Goal: Entertainment & Leisure: Consume media (video, audio)

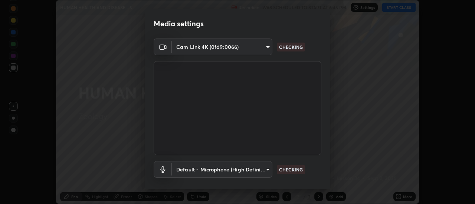
scroll to position [39, 0]
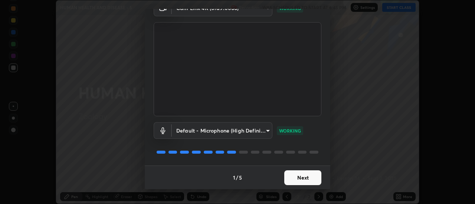
click at [299, 176] on button "Next" at bounding box center [302, 178] width 37 height 15
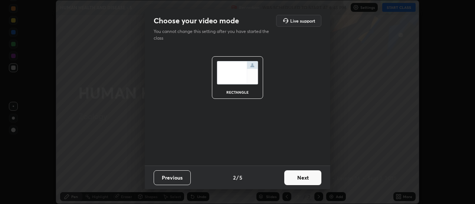
scroll to position [0, 0]
click at [304, 179] on button "Next" at bounding box center [302, 178] width 37 height 15
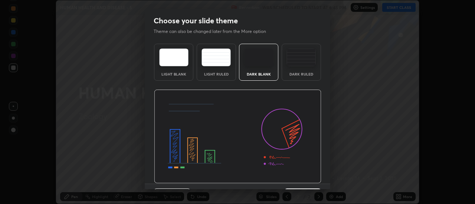
scroll to position [18, 0]
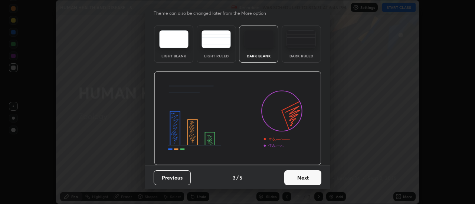
click at [311, 180] on button "Next" at bounding box center [302, 178] width 37 height 15
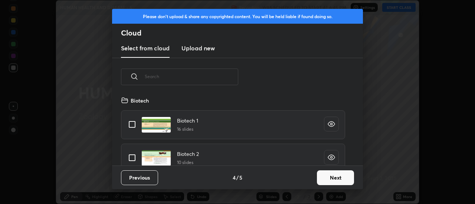
scroll to position [70, 238]
click at [329, 178] on button "Next" at bounding box center [335, 178] width 37 height 15
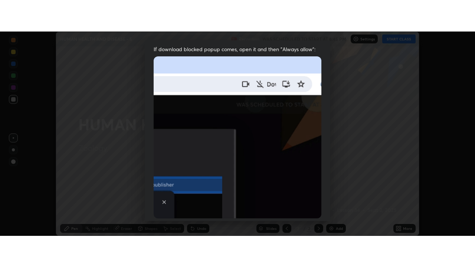
scroll to position [190, 0]
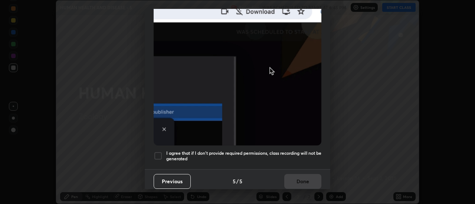
click at [269, 151] on h5 "I agree that if I don't provide required permissions, class recording will not …" at bounding box center [243, 156] width 155 height 11
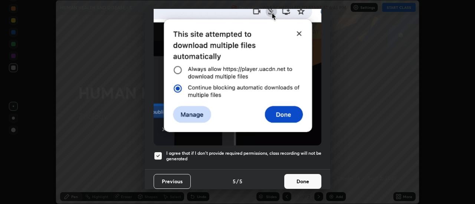
click at [293, 176] on button "Done" at bounding box center [302, 181] width 37 height 15
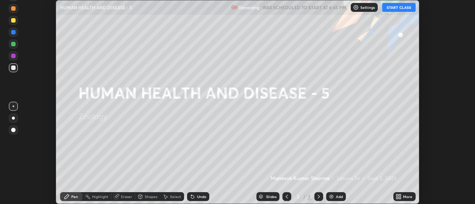
click at [393, 10] on button "START CLASS" at bounding box center [398, 7] width 33 height 9
click at [330, 197] on img at bounding box center [331, 197] width 6 height 6
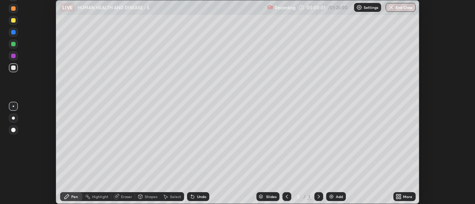
click at [395, 200] on div "More" at bounding box center [404, 197] width 22 height 9
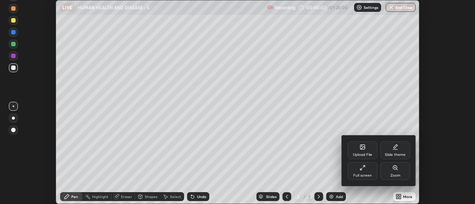
click at [366, 174] on div "Full screen" at bounding box center [362, 176] width 19 height 4
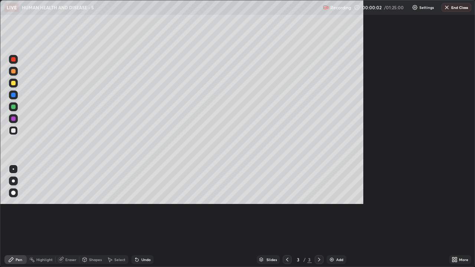
scroll to position [267, 475]
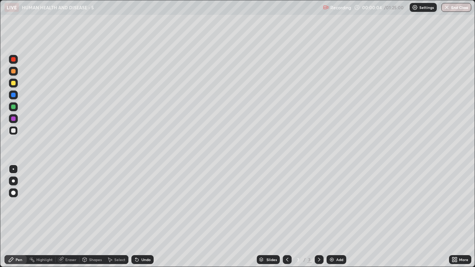
click at [16, 182] on div at bounding box center [13, 181] width 9 height 9
click at [14, 86] on div at bounding box center [13, 83] width 9 height 9
click at [17, 132] on div at bounding box center [13, 130] width 9 height 9
click at [148, 204] on div "Undo" at bounding box center [142, 259] width 22 height 9
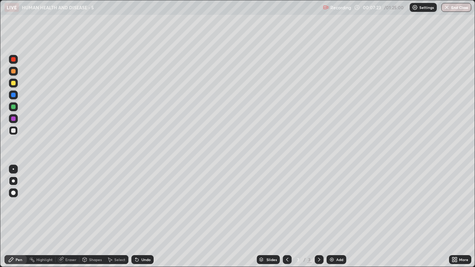
click at [335, 204] on div "Add" at bounding box center [336, 259] width 20 height 9
click at [17, 85] on div at bounding box center [13, 83] width 9 height 9
click at [16, 132] on div at bounding box center [13, 130] width 9 height 9
click at [333, 204] on img at bounding box center [332, 260] width 6 height 6
click at [286, 204] on icon at bounding box center [287, 260] width 6 height 6
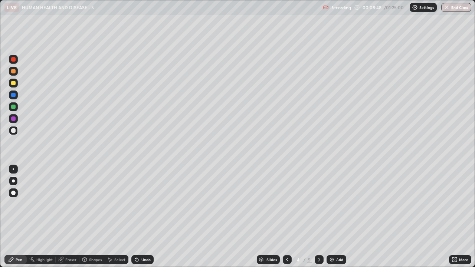
click at [16, 85] on div at bounding box center [13, 83] width 9 height 9
click at [17, 133] on div at bounding box center [13, 130] width 9 height 9
click at [17, 86] on div at bounding box center [13, 83] width 9 height 9
click at [17, 134] on div at bounding box center [13, 131] width 9 height 12
click at [17, 85] on div at bounding box center [13, 83] width 9 height 9
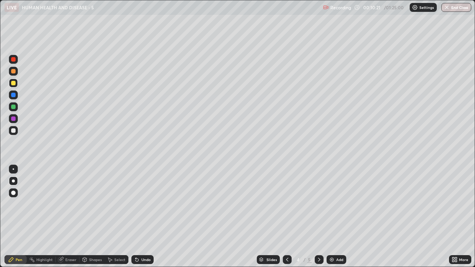
click at [17, 133] on div at bounding box center [13, 130] width 9 height 9
click at [336, 204] on div "Add" at bounding box center [339, 260] width 7 height 4
click at [287, 204] on icon at bounding box center [287, 260] width 6 height 6
click at [329, 204] on img at bounding box center [332, 260] width 6 height 6
click at [17, 83] on div at bounding box center [13, 83] width 9 height 9
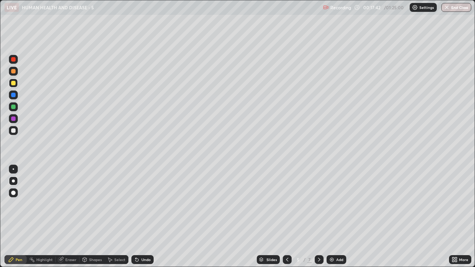
click at [98, 204] on div "Shapes" at bounding box center [91, 259] width 25 height 9
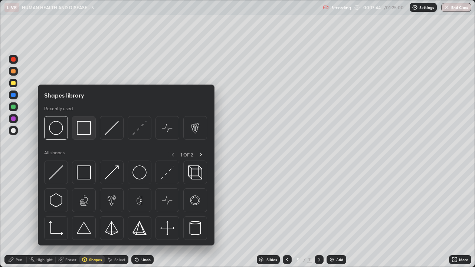
click at [86, 134] on img at bounding box center [84, 128] width 14 height 14
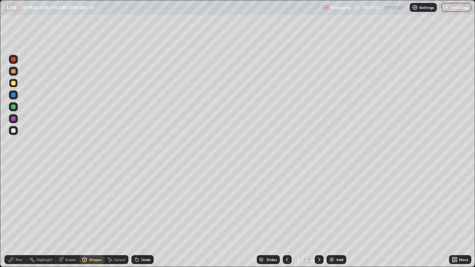
click at [23, 204] on div "Pen" at bounding box center [15, 259] width 22 height 9
click at [16, 133] on div at bounding box center [13, 130] width 9 height 9
click at [286, 204] on icon at bounding box center [287, 260] width 2 height 4
click at [318, 204] on icon at bounding box center [319, 260] width 6 height 6
click at [286, 204] on icon at bounding box center [287, 260] width 6 height 6
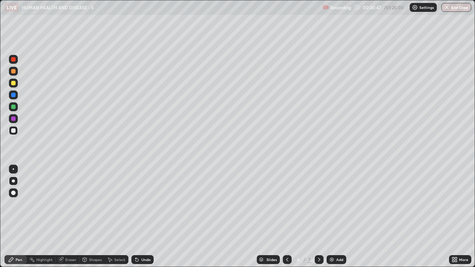
click at [318, 204] on icon at bounding box center [319, 260] width 6 height 6
click at [328, 204] on div "Add" at bounding box center [336, 259] width 20 height 9
click at [16, 86] on div at bounding box center [13, 83] width 9 height 9
click at [14, 134] on div at bounding box center [13, 130] width 9 height 9
click at [335, 204] on div "Add" at bounding box center [336, 259] width 20 height 9
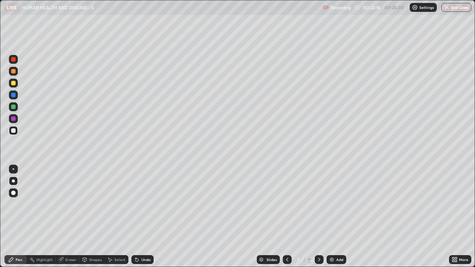
click at [287, 204] on icon at bounding box center [287, 260] width 6 height 6
click at [333, 204] on img at bounding box center [332, 260] width 6 height 6
click at [98, 204] on div "Shapes" at bounding box center [91, 259] width 25 height 9
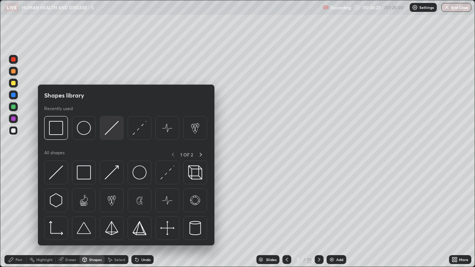
click at [112, 128] on img at bounding box center [112, 128] width 14 height 14
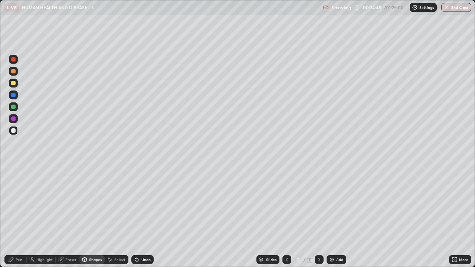
click at [21, 204] on div "Pen" at bounding box center [19, 260] width 7 height 4
click at [96, 204] on div "Shapes" at bounding box center [95, 260] width 13 height 4
click at [23, 204] on div "Pen" at bounding box center [15, 259] width 22 height 9
click at [333, 204] on img at bounding box center [332, 260] width 6 height 6
click at [148, 204] on div "Undo" at bounding box center [145, 260] width 9 height 4
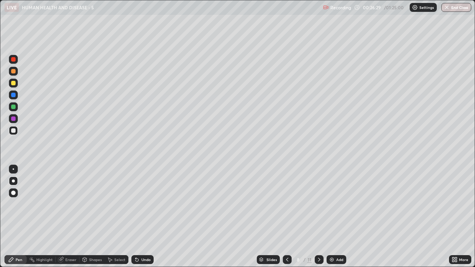
click at [145, 204] on div "Undo" at bounding box center [145, 260] width 9 height 4
click at [145, 204] on div "Undo" at bounding box center [142, 259] width 22 height 9
click at [286, 204] on icon at bounding box center [287, 260] width 6 height 6
click at [333, 204] on img at bounding box center [332, 260] width 6 height 6
click at [75, 204] on div "Eraser" at bounding box center [70, 260] width 11 height 4
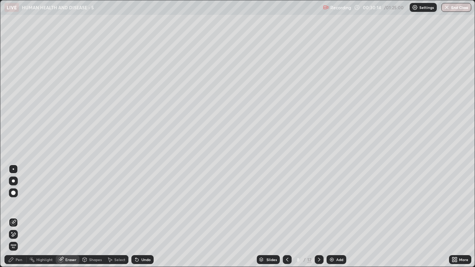
click at [22, 204] on div "Pen" at bounding box center [19, 260] width 7 height 4
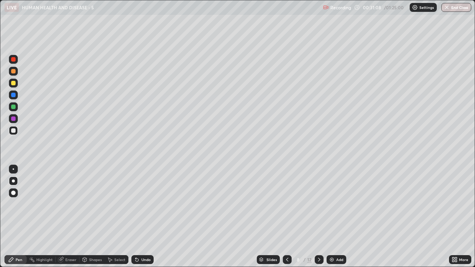
click at [75, 204] on div "Eraser" at bounding box center [70, 260] width 11 height 4
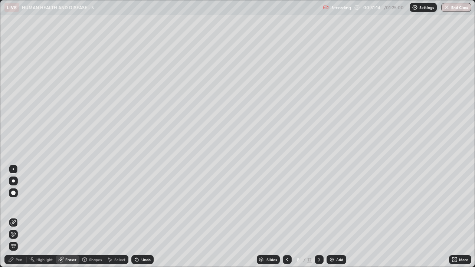
click at [19, 204] on div "Pen" at bounding box center [19, 260] width 7 height 4
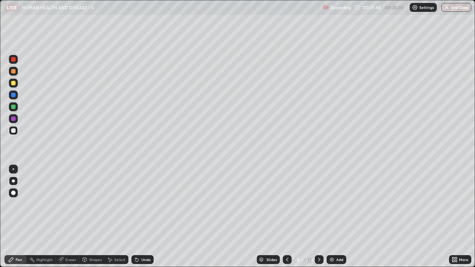
click at [286, 204] on icon at bounding box center [287, 260] width 6 height 6
click at [331, 204] on img at bounding box center [332, 260] width 6 height 6
click at [287, 204] on icon at bounding box center [287, 260] width 6 height 6
click at [17, 84] on div at bounding box center [13, 83] width 9 height 9
click at [283, 204] on div at bounding box center [287, 259] width 9 height 9
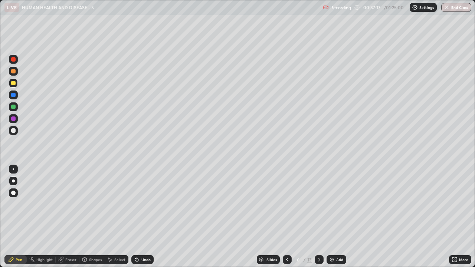
click at [285, 204] on icon at bounding box center [287, 260] width 6 height 6
click at [287, 204] on icon at bounding box center [287, 260] width 2 height 4
click at [318, 204] on icon at bounding box center [319, 260] width 6 height 6
click at [319, 204] on icon at bounding box center [319, 260] width 6 height 6
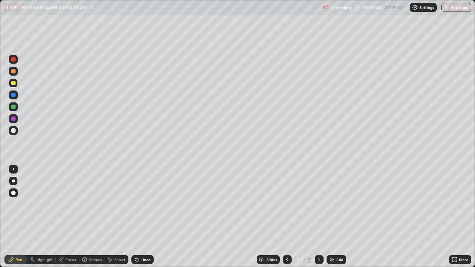
click at [333, 204] on img at bounding box center [332, 260] width 6 height 6
click at [93, 204] on div "Shapes" at bounding box center [91, 259] width 25 height 9
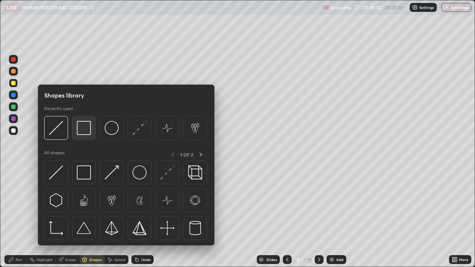
click at [93, 131] on div at bounding box center [84, 128] width 24 height 24
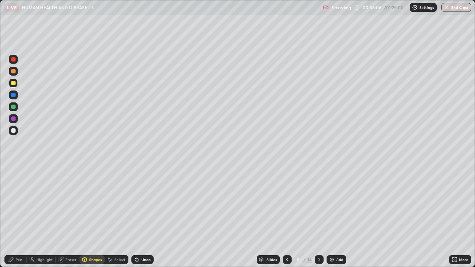
click at [16, 134] on div at bounding box center [13, 130] width 9 height 9
click at [23, 204] on div "Pen" at bounding box center [15, 259] width 22 height 9
click at [14, 83] on div at bounding box center [13, 83] width 4 height 4
click at [98, 204] on div "Shapes" at bounding box center [95, 260] width 13 height 4
click at [17, 132] on div at bounding box center [13, 130] width 9 height 9
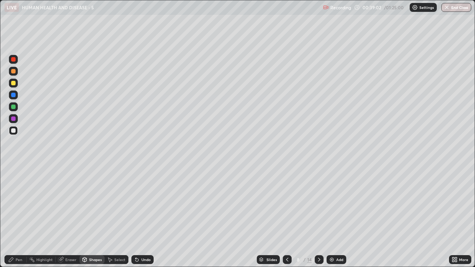
click at [22, 204] on div "Pen" at bounding box center [19, 260] width 7 height 4
click at [341, 204] on div "Add" at bounding box center [339, 260] width 7 height 4
click at [286, 204] on icon at bounding box center [287, 260] width 6 height 6
click at [319, 204] on icon at bounding box center [319, 260] width 6 height 6
click at [286, 204] on icon at bounding box center [287, 260] width 6 height 6
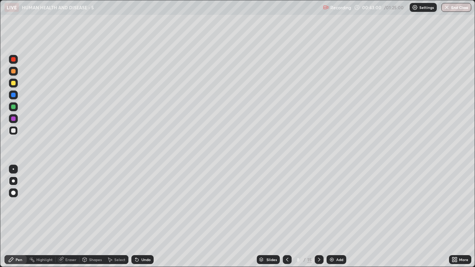
click at [16, 85] on div at bounding box center [13, 83] width 9 height 9
click at [17, 131] on div at bounding box center [13, 130] width 9 height 9
click at [16, 85] on div at bounding box center [13, 83] width 9 height 9
click at [13, 131] on div at bounding box center [13, 130] width 4 height 4
click at [289, 204] on div at bounding box center [287, 259] width 9 height 9
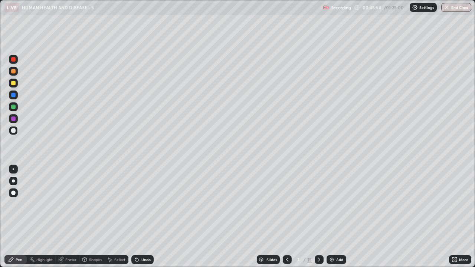
click at [287, 204] on icon at bounding box center [287, 260] width 6 height 6
click at [286, 204] on icon at bounding box center [287, 260] width 6 height 6
click at [318, 204] on icon at bounding box center [319, 260] width 6 height 6
click at [321, 204] on icon at bounding box center [319, 260] width 6 height 6
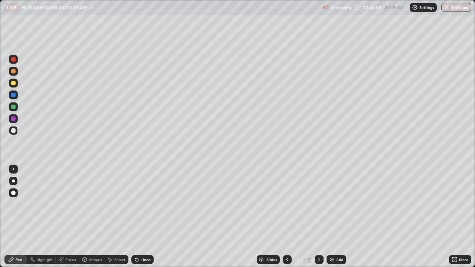
click at [318, 204] on icon at bounding box center [319, 260] width 6 height 6
click at [316, 204] on div at bounding box center [319, 259] width 9 height 9
click at [330, 204] on img at bounding box center [332, 260] width 6 height 6
click at [16, 85] on div at bounding box center [13, 83] width 9 height 9
click at [17, 133] on div at bounding box center [13, 130] width 9 height 9
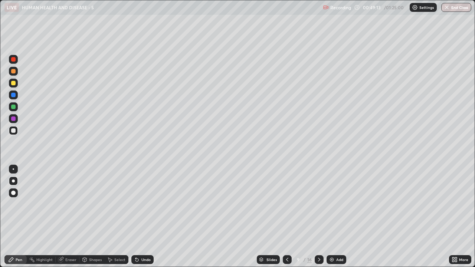
click at [17, 86] on div at bounding box center [13, 83] width 9 height 9
click at [13, 131] on div at bounding box center [13, 130] width 4 height 4
click at [339, 204] on div "Add" at bounding box center [339, 260] width 7 height 4
click at [337, 204] on div "Add" at bounding box center [339, 260] width 7 height 4
click at [285, 204] on div at bounding box center [287, 259] width 9 height 9
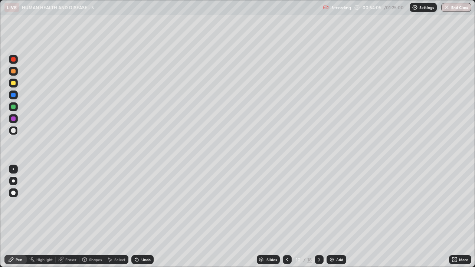
click at [319, 204] on icon at bounding box center [319, 260] width 6 height 6
click at [287, 204] on icon at bounding box center [287, 260] width 2 height 4
click at [318, 204] on icon at bounding box center [319, 260] width 6 height 6
click at [17, 85] on div at bounding box center [13, 83] width 9 height 9
click at [287, 204] on icon at bounding box center [287, 260] width 6 height 6
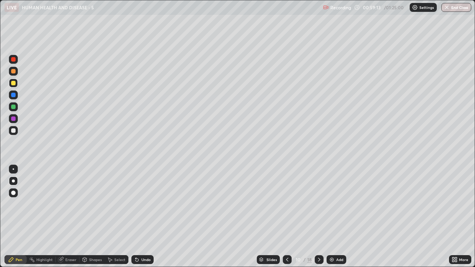
click at [286, 204] on icon at bounding box center [287, 260] width 6 height 6
click at [319, 204] on icon at bounding box center [319, 260] width 2 height 4
click at [318, 204] on icon at bounding box center [319, 260] width 6 height 6
click at [320, 204] on icon at bounding box center [319, 260] width 6 height 6
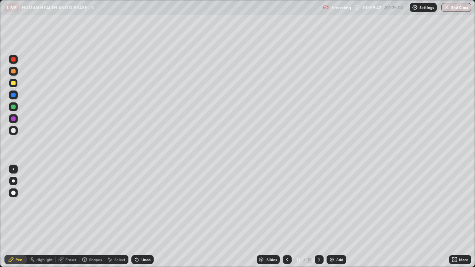
click at [336, 204] on div "Add" at bounding box center [336, 259] width 20 height 9
click at [287, 204] on icon at bounding box center [287, 260] width 6 height 6
click at [286, 204] on icon at bounding box center [287, 260] width 6 height 6
click at [317, 204] on icon at bounding box center [319, 260] width 6 height 6
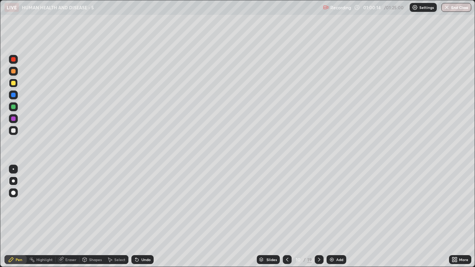
click at [319, 204] on icon at bounding box center [319, 260] width 2 height 4
click at [283, 204] on div at bounding box center [287, 259] width 9 height 9
click at [286, 204] on icon at bounding box center [287, 260] width 2 height 4
click at [286, 204] on icon at bounding box center [287, 260] width 6 height 6
click at [287, 204] on icon at bounding box center [287, 260] width 2 height 4
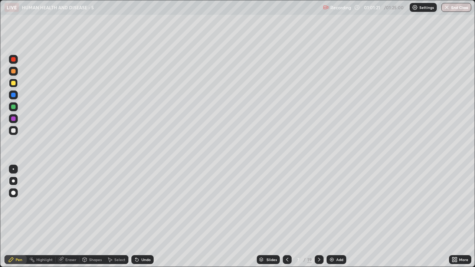
click at [287, 204] on icon at bounding box center [287, 260] width 2 height 4
click at [287, 204] on icon at bounding box center [287, 260] width 6 height 6
click at [286, 204] on icon at bounding box center [287, 260] width 6 height 6
click at [318, 204] on icon at bounding box center [319, 260] width 6 height 6
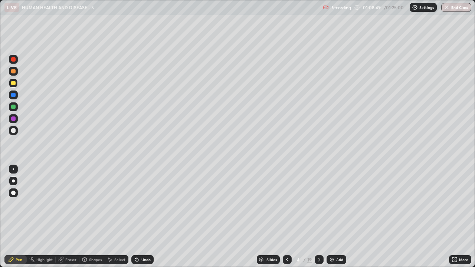
click at [318, 204] on icon at bounding box center [319, 260] width 6 height 6
click at [319, 204] on icon at bounding box center [319, 260] width 6 height 6
click at [340, 204] on div "Add" at bounding box center [339, 260] width 7 height 4
click at [286, 204] on icon at bounding box center [287, 260] width 6 height 6
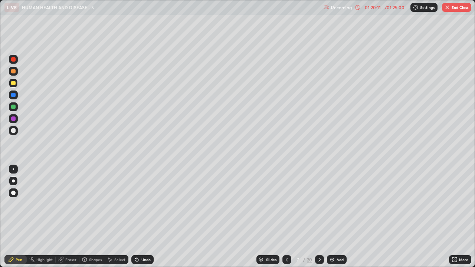
click at [315, 204] on div at bounding box center [319, 259] width 9 height 9
click at [319, 204] on icon at bounding box center [319, 260] width 6 height 6
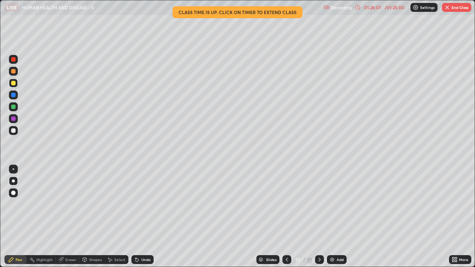
click at [316, 204] on icon at bounding box center [319, 260] width 6 height 6
click at [319, 204] on icon at bounding box center [319, 260] width 6 height 6
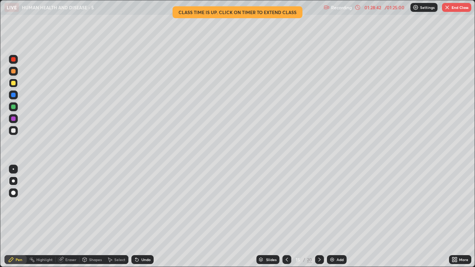
click at [319, 204] on icon at bounding box center [319, 260] width 6 height 6
click at [319, 204] on icon at bounding box center [319, 260] width 2 height 4
click at [318, 204] on icon at bounding box center [319, 260] width 6 height 6
click at [319, 204] on icon at bounding box center [319, 260] width 6 height 6
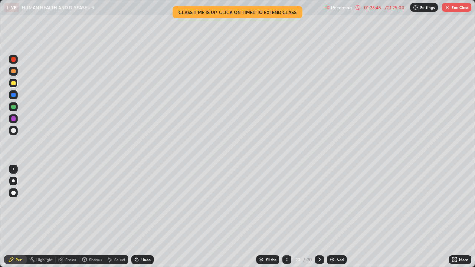
click at [319, 204] on icon at bounding box center [319, 260] width 6 height 6
click at [285, 204] on icon at bounding box center [287, 260] width 6 height 6
click at [286, 204] on icon at bounding box center [287, 260] width 6 height 6
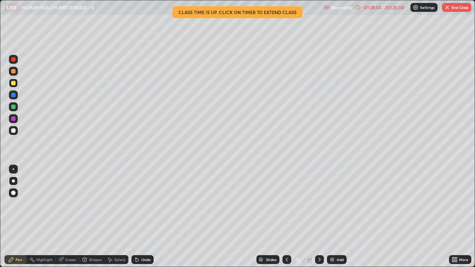
click at [286, 204] on icon at bounding box center [287, 260] width 6 height 6
click at [285, 204] on icon at bounding box center [287, 260] width 6 height 6
click at [286, 204] on icon at bounding box center [287, 260] width 6 height 6
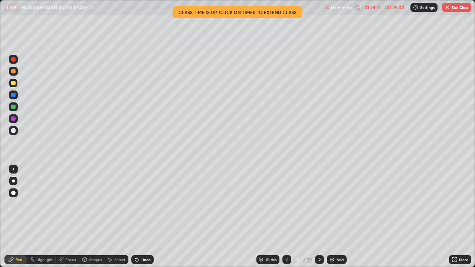
click at [286, 204] on icon at bounding box center [287, 260] width 6 height 6
click at [316, 204] on icon at bounding box center [319, 260] width 6 height 6
click at [319, 204] on icon at bounding box center [319, 260] width 6 height 6
click at [286, 204] on icon at bounding box center [287, 260] width 2 height 4
click at [319, 204] on icon at bounding box center [319, 260] width 6 height 6
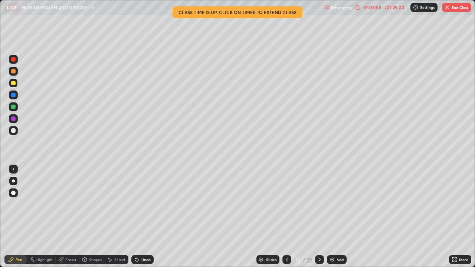
click at [319, 204] on icon at bounding box center [319, 260] width 6 height 6
click at [319, 204] on div at bounding box center [319, 259] width 9 height 9
click at [319, 204] on icon at bounding box center [319, 260] width 2 height 4
click at [319, 204] on icon at bounding box center [319, 260] width 6 height 6
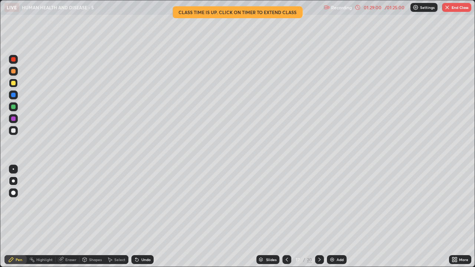
click at [319, 204] on icon at bounding box center [319, 260] width 6 height 6
click at [318, 204] on icon at bounding box center [319, 260] width 2 height 4
click at [286, 204] on icon at bounding box center [287, 260] width 6 height 6
click at [287, 204] on icon at bounding box center [287, 260] width 2 height 4
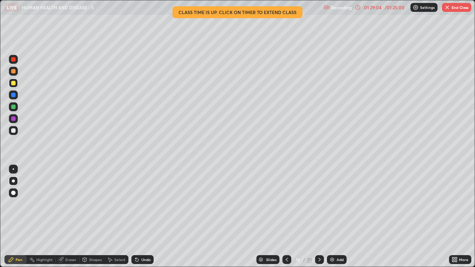
click at [286, 204] on icon at bounding box center [287, 260] width 6 height 6
click at [286, 204] on icon at bounding box center [287, 260] width 2 height 4
click at [286, 204] on icon at bounding box center [287, 260] width 6 height 6
click at [285, 204] on div at bounding box center [286, 259] width 9 height 9
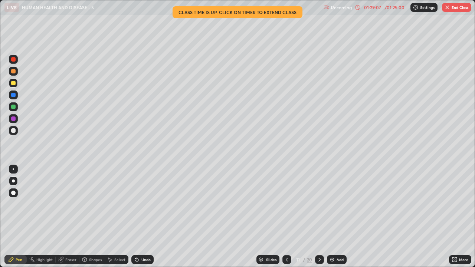
click at [319, 204] on icon at bounding box center [319, 260] width 6 height 6
click at [286, 204] on icon at bounding box center [287, 260] width 6 height 6
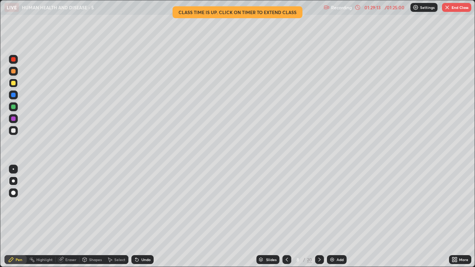
click at [286, 204] on icon at bounding box center [287, 260] width 6 height 6
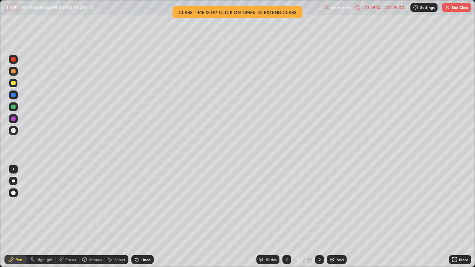
click at [289, 204] on icon at bounding box center [287, 260] width 6 height 6
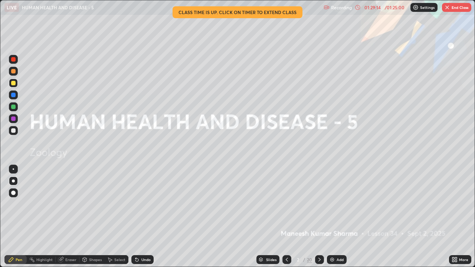
click at [287, 204] on icon at bounding box center [287, 260] width 6 height 6
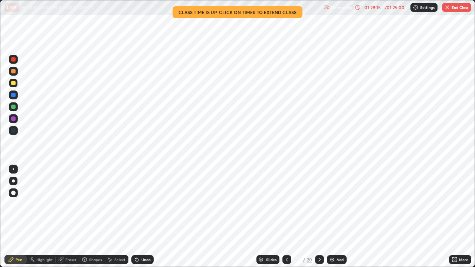
click at [318, 204] on icon at bounding box center [319, 260] width 6 height 6
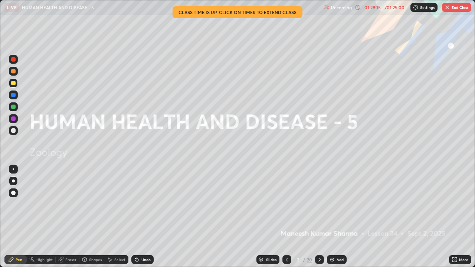
click at [318, 204] on icon at bounding box center [319, 260] width 6 height 6
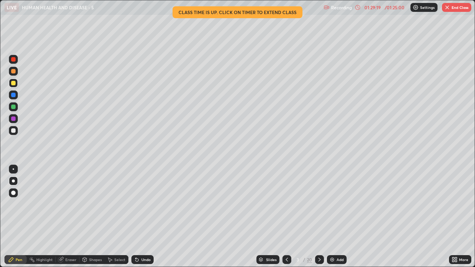
click at [319, 204] on icon at bounding box center [319, 260] width 2 height 4
click at [319, 204] on icon at bounding box center [319, 260] width 6 height 6
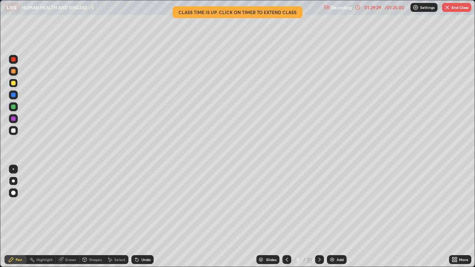
click at [317, 204] on icon at bounding box center [319, 260] width 6 height 6
click at [319, 204] on icon at bounding box center [319, 260] width 6 height 6
click at [290, 204] on div at bounding box center [286, 259] width 9 height 9
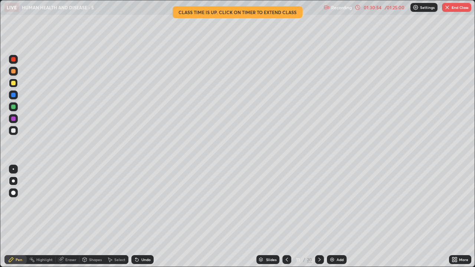
click at [450, 3] on button "End Class" at bounding box center [456, 7] width 29 height 9
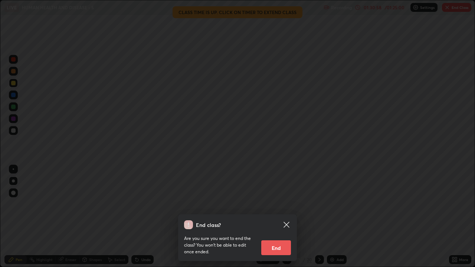
click at [275, 204] on button "End" at bounding box center [276, 247] width 30 height 15
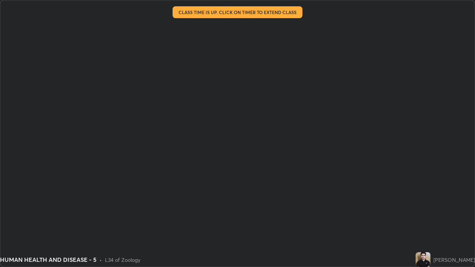
click at [278, 204] on div at bounding box center [237, 133] width 475 height 267
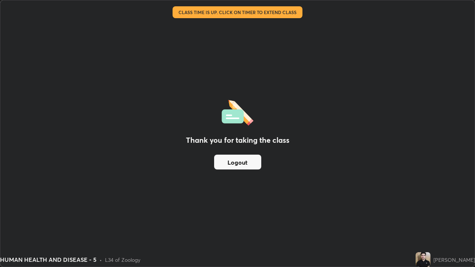
click at [278, 204] on div "Thank you for taking the class Logout" at bounding box center [237, 133] width 474 height 266
click at [230, 159] on button "Logout" at bounding box center [237, 162] width 47 height 15
